Goal: Use online tool/utility: Use online tool/utility

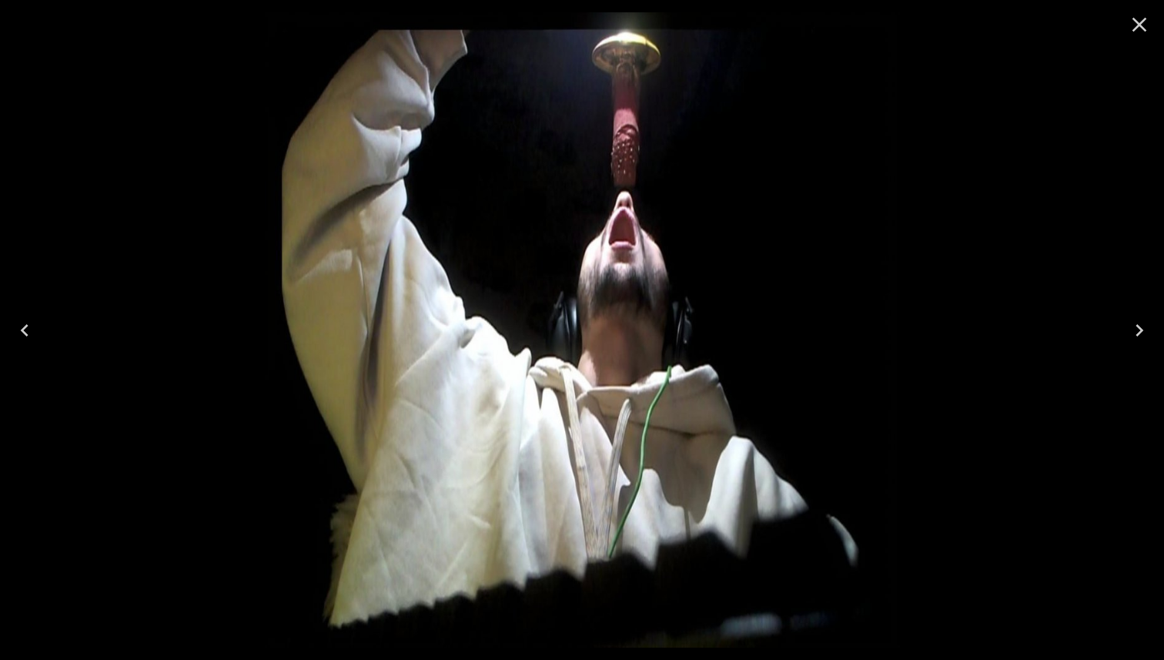
click at [1149, 34] on icon "Close" at bounding box center [1140, 24] width 25 height 25
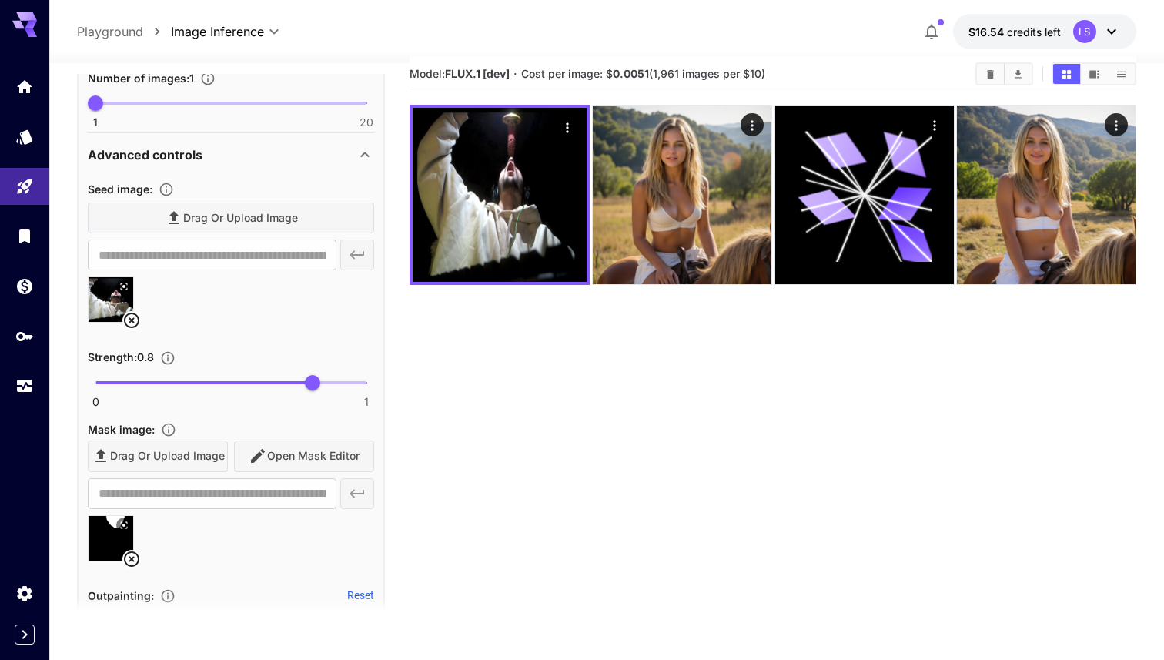
scroll to position [524, 0]
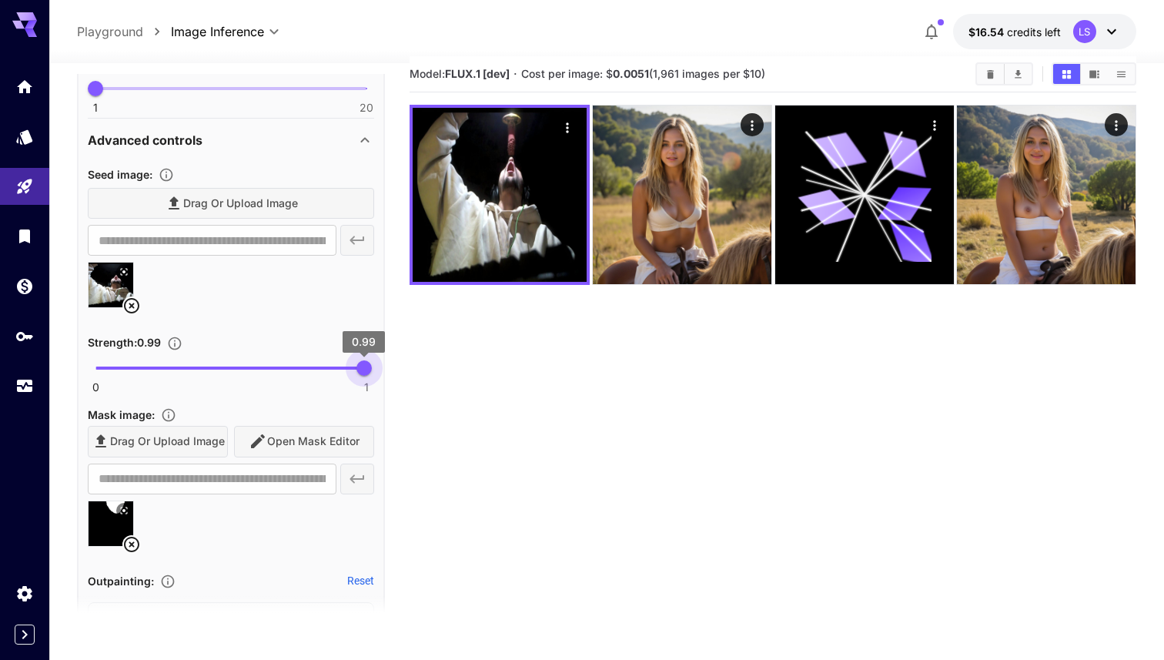
type input "*"
drag, startPoint x: 317, startPoint y: 371, endPoint x: 380, endPoint y: 371, distance: 63.9
click at [372, 371] on span "0.99" at bounding box center [364, 367] width 15 height 15
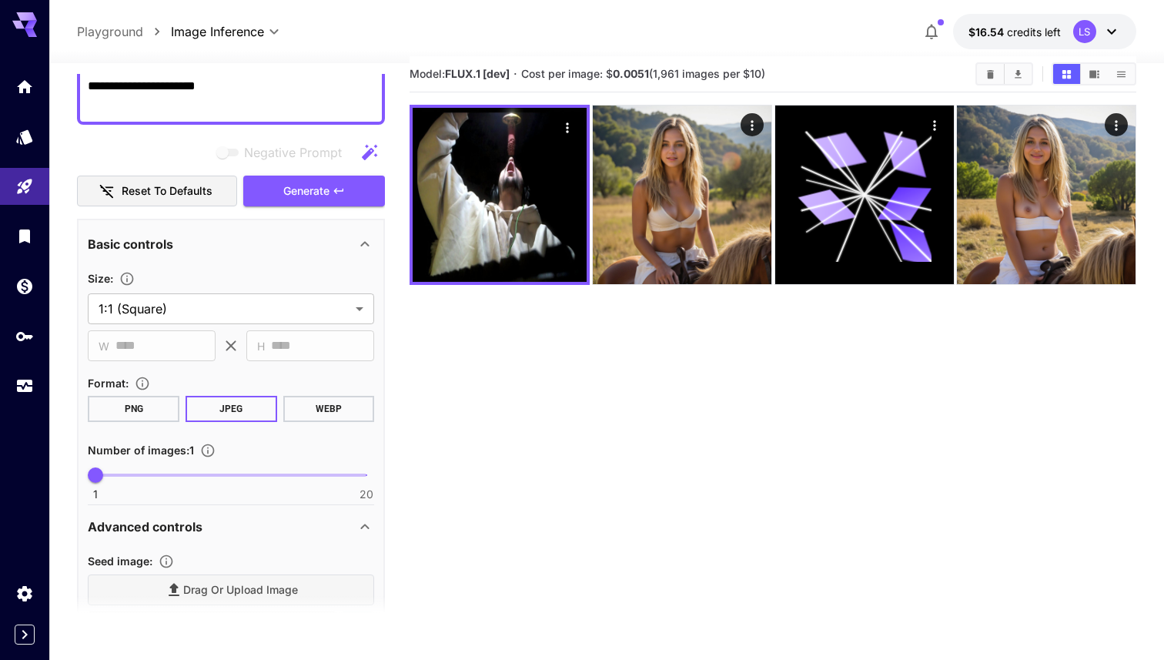
scroll to position [108, 0]
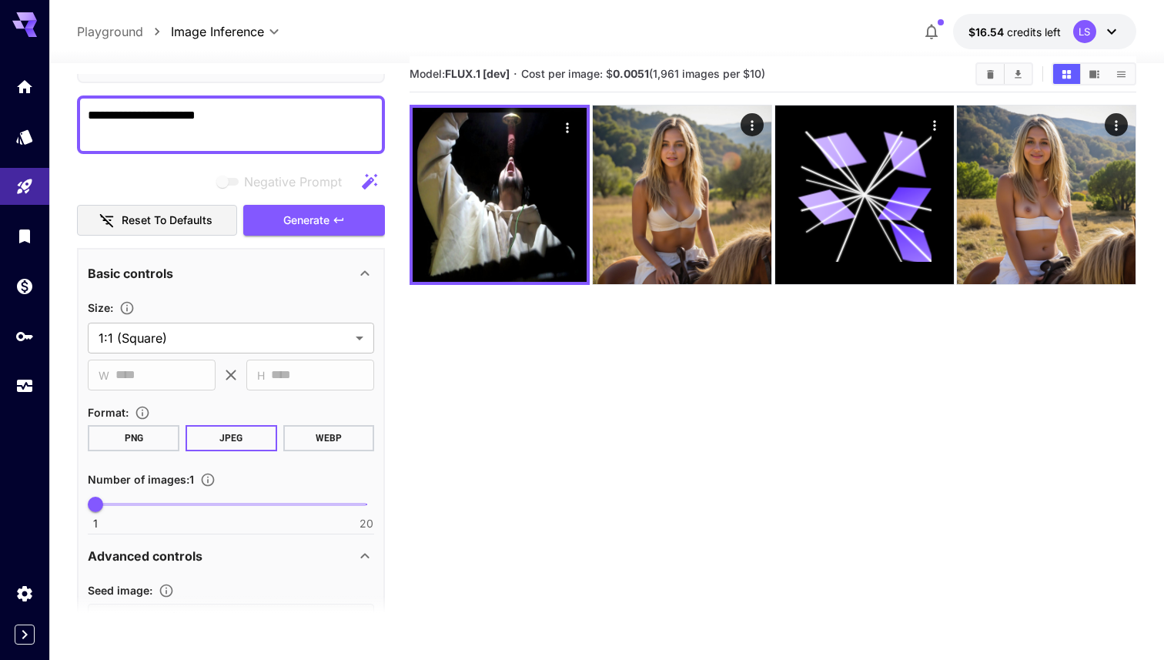
drag, startPoint x: 380, startPoint y: 371, endPoint x: 329, endPoint y: 252, distance: 130.1
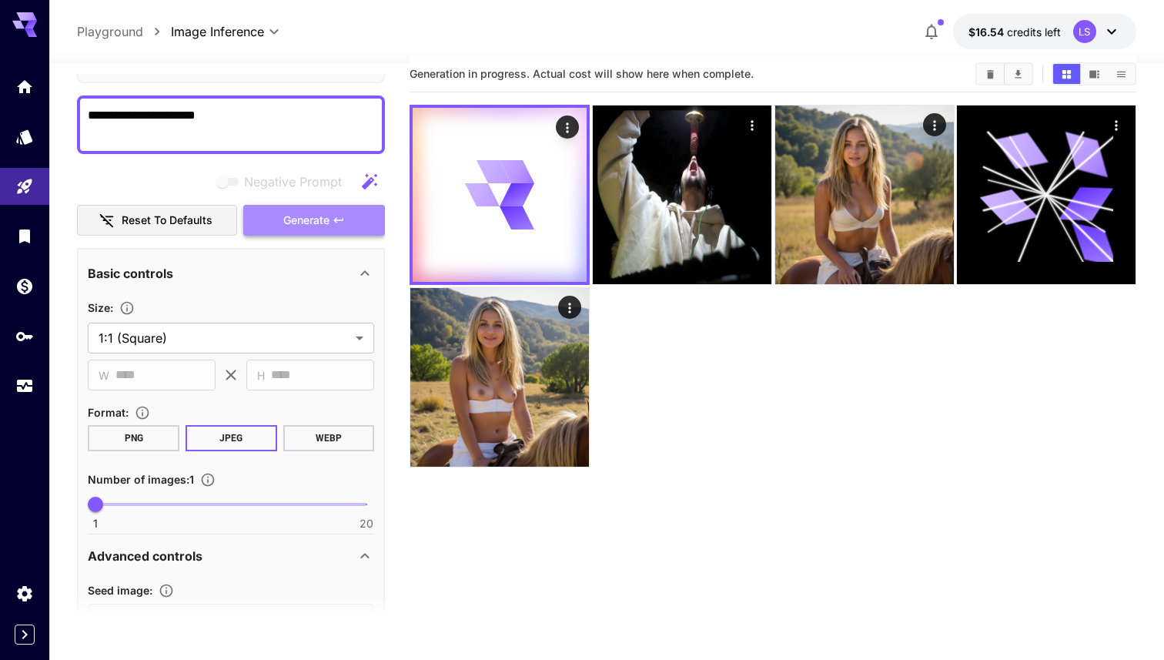
click at [338, 223] on icon "button" at bounding box center [339, 220] width 12 height 12
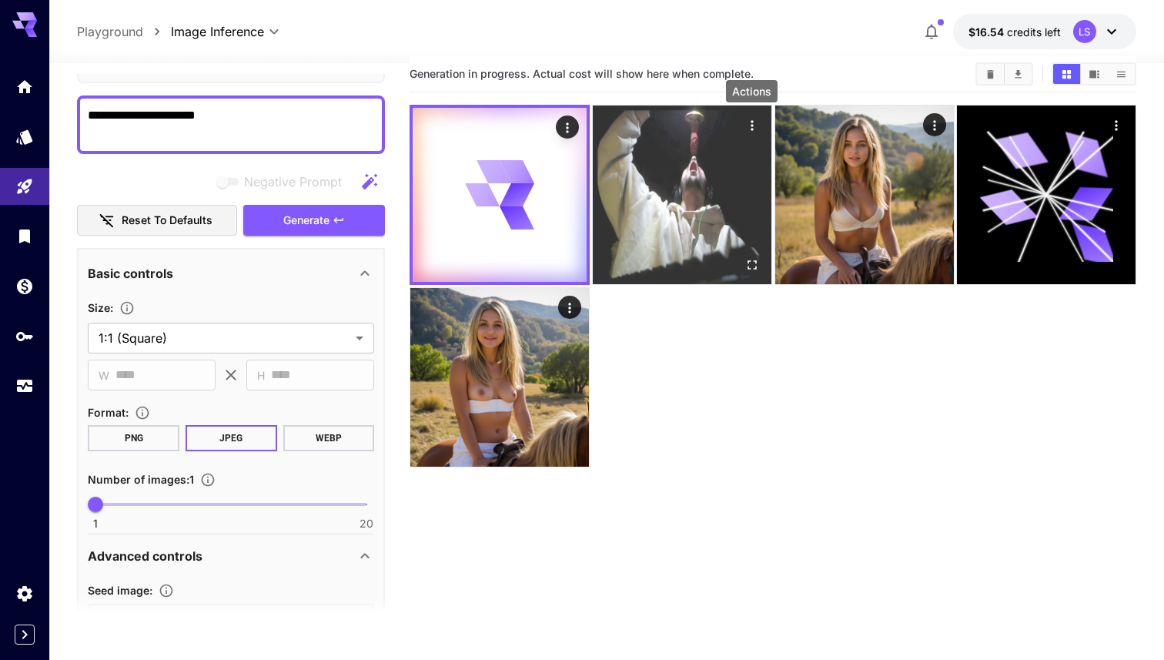
click at [750, 117] on div "Actions" at bounding box center [751, 125] width 15 height 18
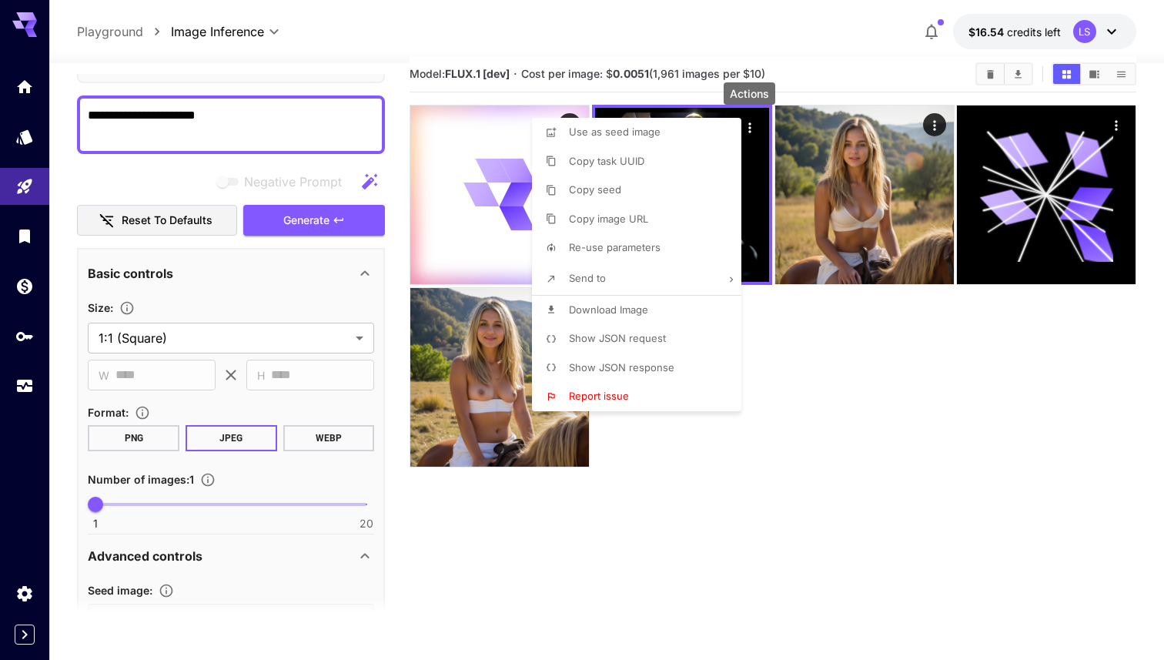
click at [823, 374] on div at bounding box center [582, 330] width 1164 height 660
